Goal: Find specific page/section: Find specific page/section

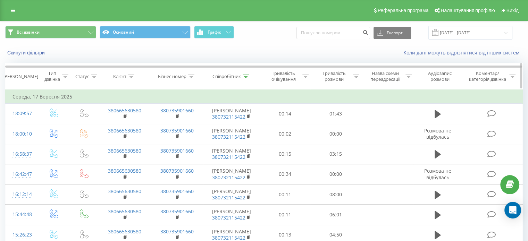
click at [249, 74] on div at bounding box center [246, 77] width 6 height 6
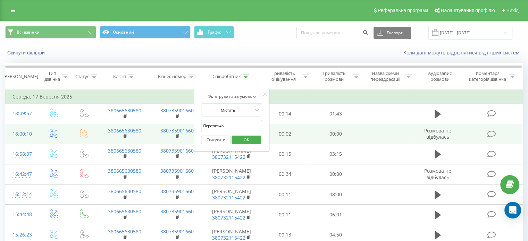
drag, startPoint x: 228, startPoint y: 122, endPoint x: 171, endPoint y: 129, distance: 57.7
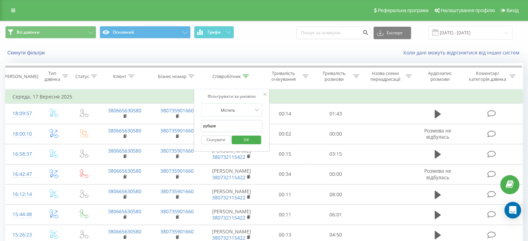
click at [246, 140] on span "OK" at bounding box center [246, 139] width 19 height 11
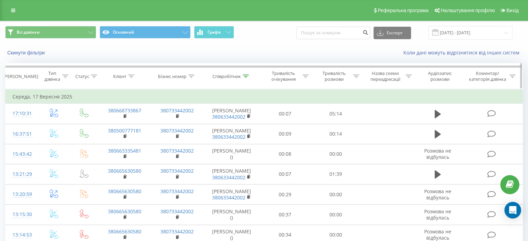
click at [244, 76] on icon at bounding box center [246, 76] width 6 height 3
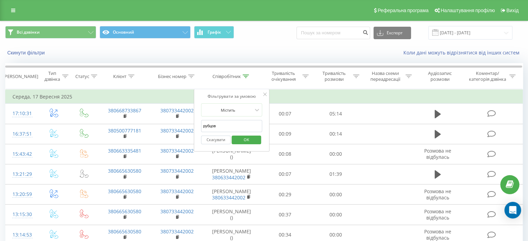
click at [221, 128] on input "рубцов" at bounding box center [231, 126] width 61 height 12
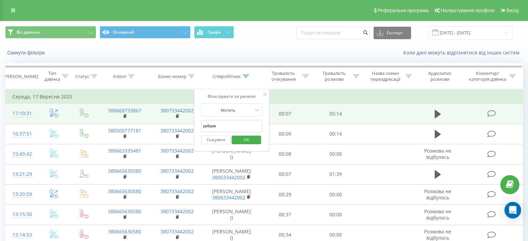
drag, startPoint x: 221, startPoint y: 128, endPoint x: 159, endPoint y: 127, distance: 62.5
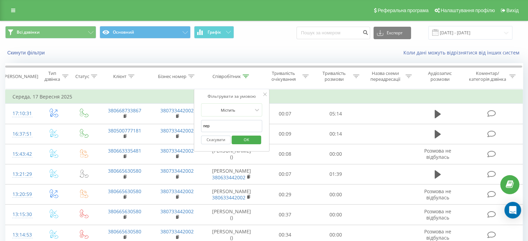
type input "Перетятько"
click at [253, 139] on span "OK" at bounding box center [246, 139] width 19 height 11
